Goal: Understand process/instructions

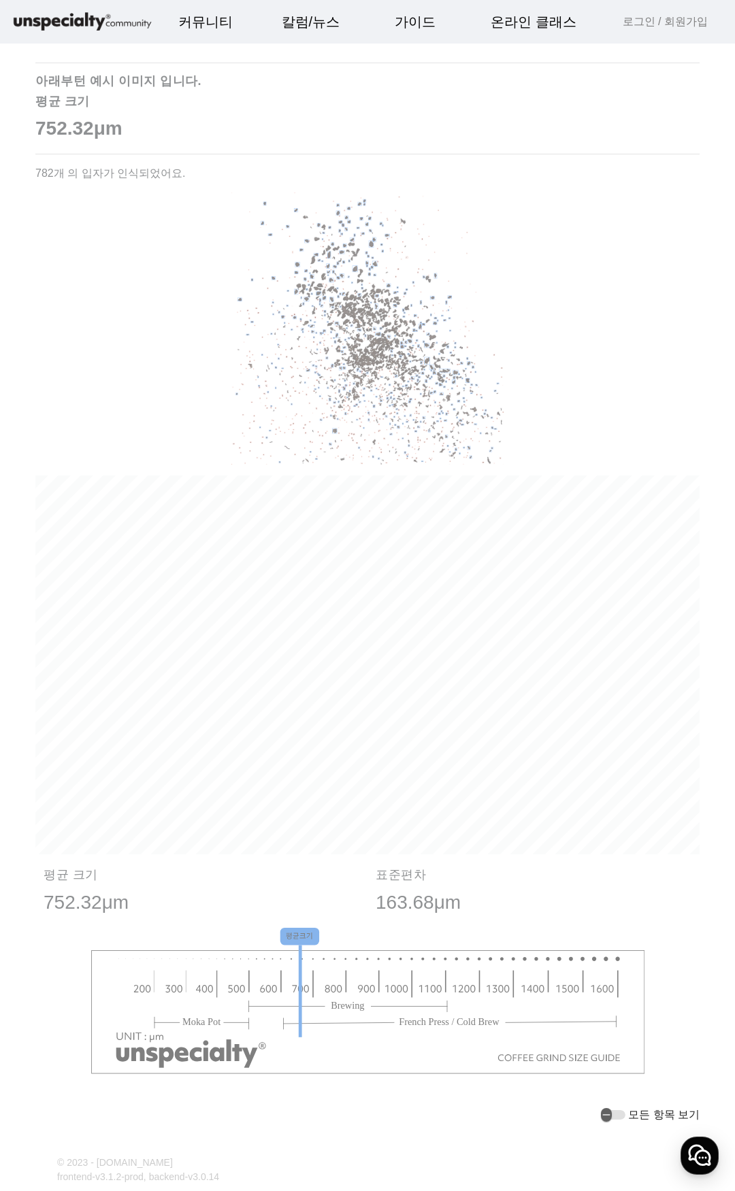
scroll to position [885, 0]
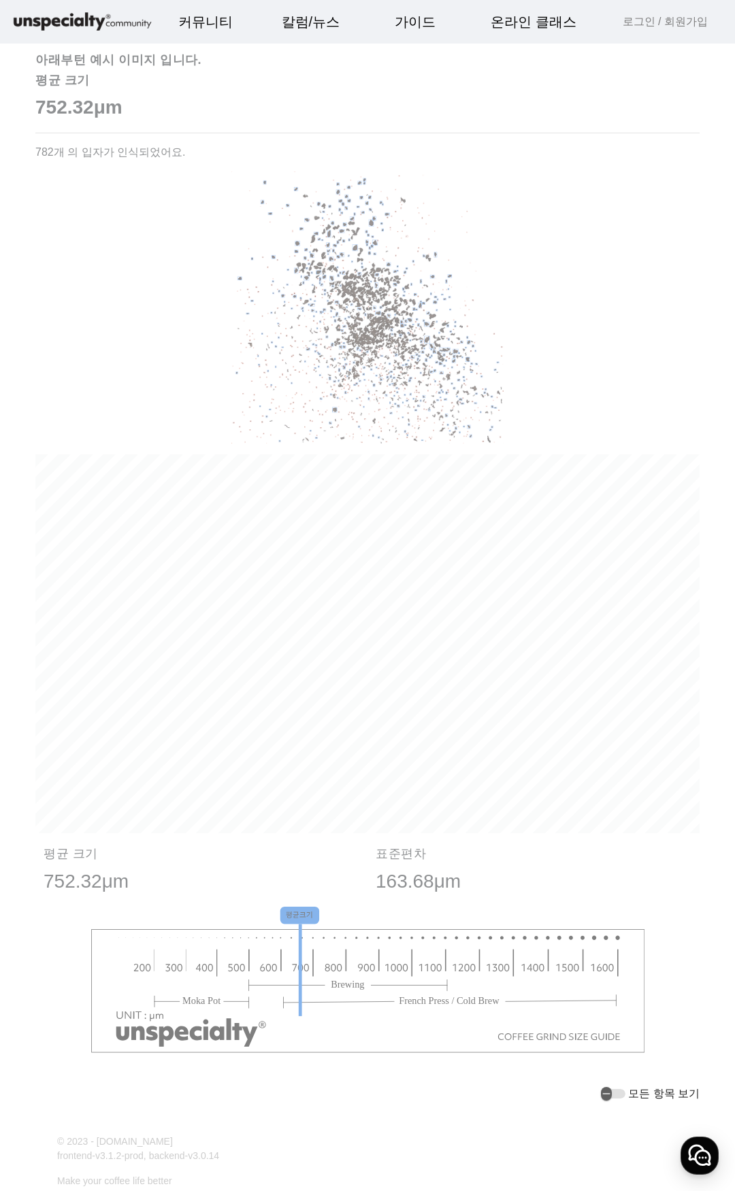
click at [454, 961] on image at bounding box center [367, 991] width 553 height 125
click at [316, 926] on icon "평균크기" at bounding box center [366, 980] width 553 height 146
click at [298, 938] on image at bounding box center [367, 991] width 553 height 125
click at [297, 916] on tspan "평균크기" at bounding box center [299, 915] width 27 height 9
click at [276, 859] on p "평균 크기" at bounding box center [202, 854] width 316 height 15
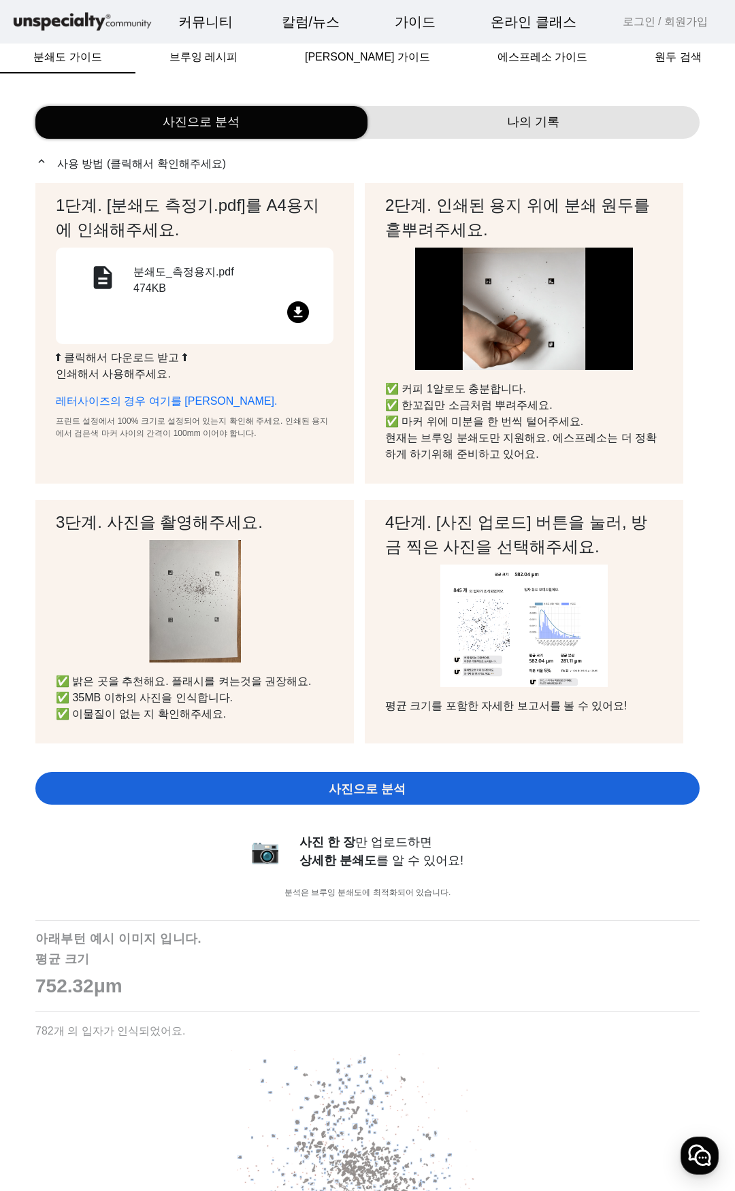
scroll to position [0, 0]
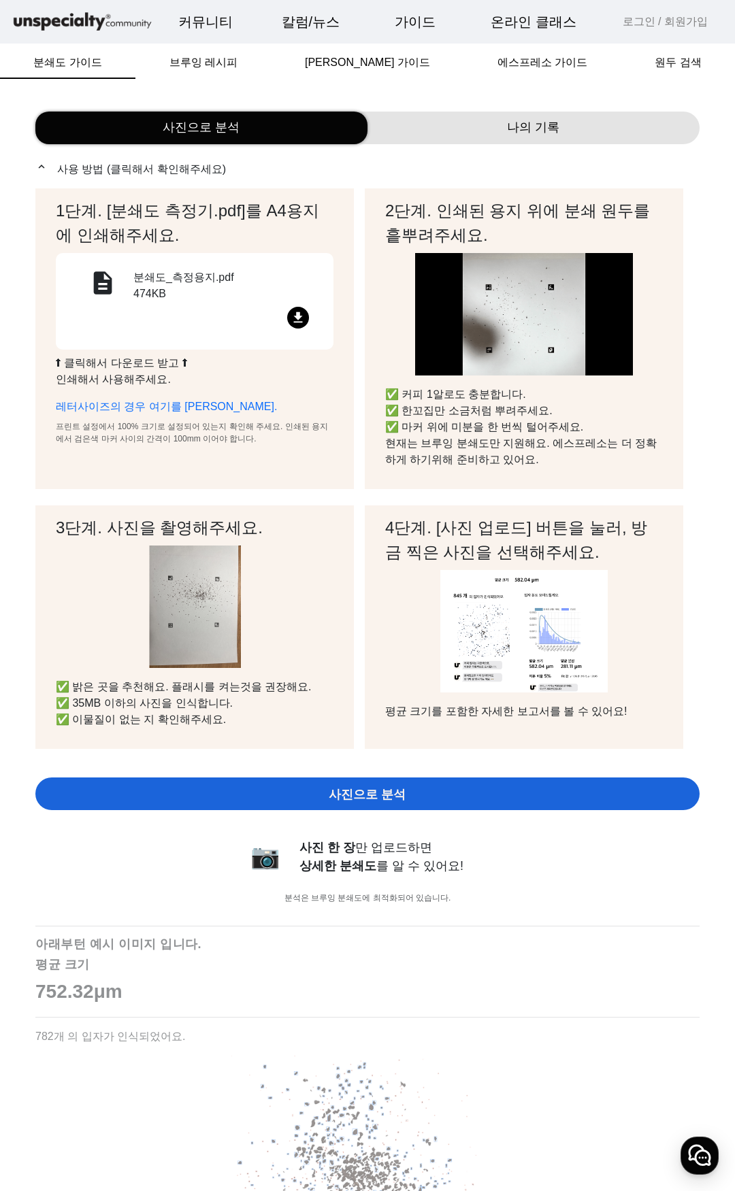
click at [297, 316] on mat-icon "file_download" at bounding box center [298, 318] width 22 height 22
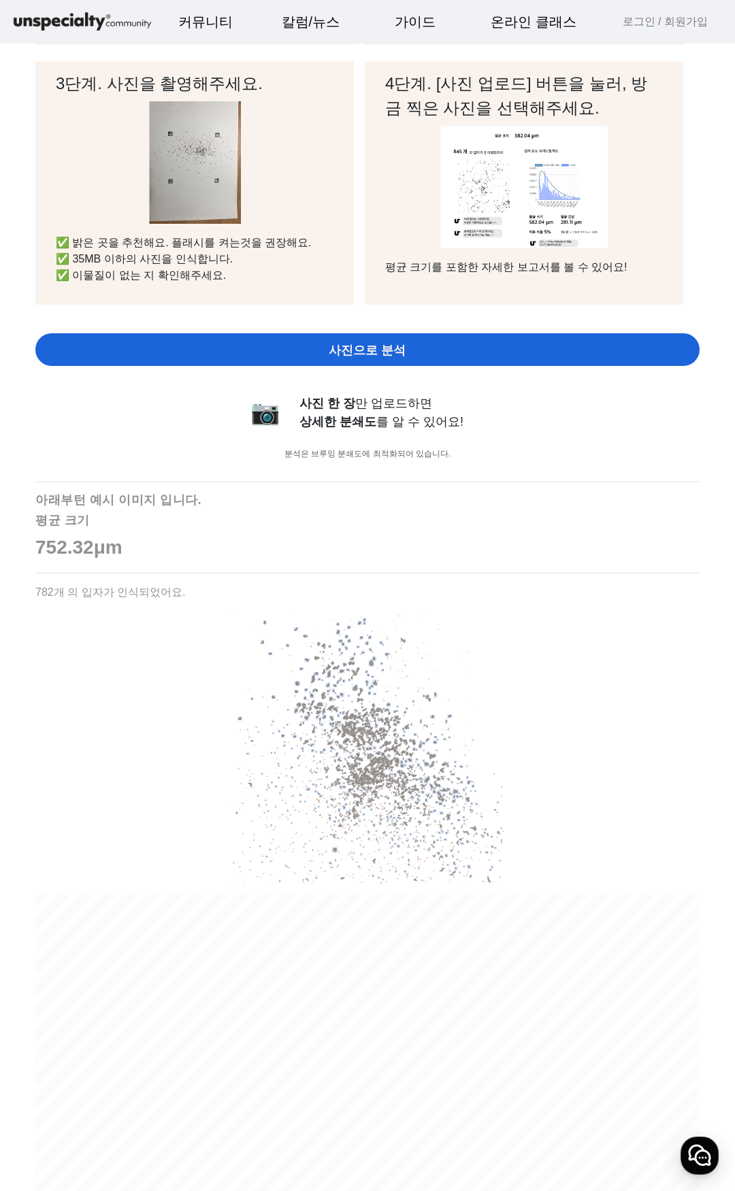
scroll to position [784, 0]
